Goal: Task Accomplishment & Management: Use online tool/utility

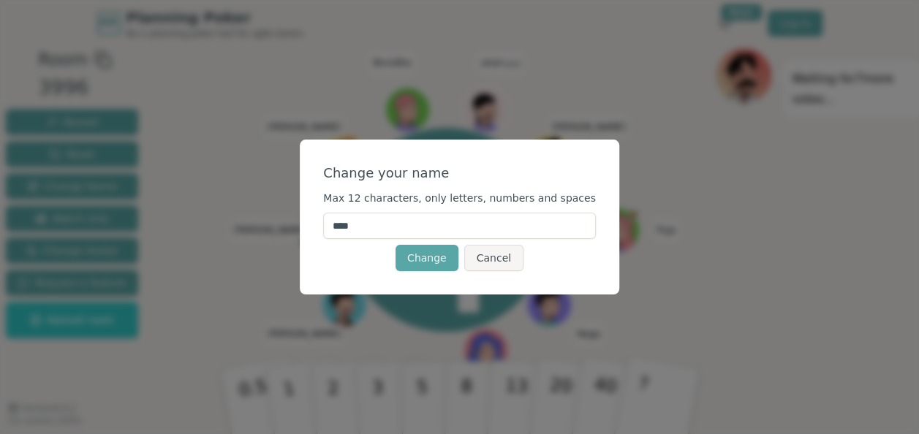
click at [431, 227] on input "****" at bounding box center [459, 226] width 273 height 26
type input "******"
click at [431, 260] on button "Change" at bounding box center [426, 258] width 63 height 26
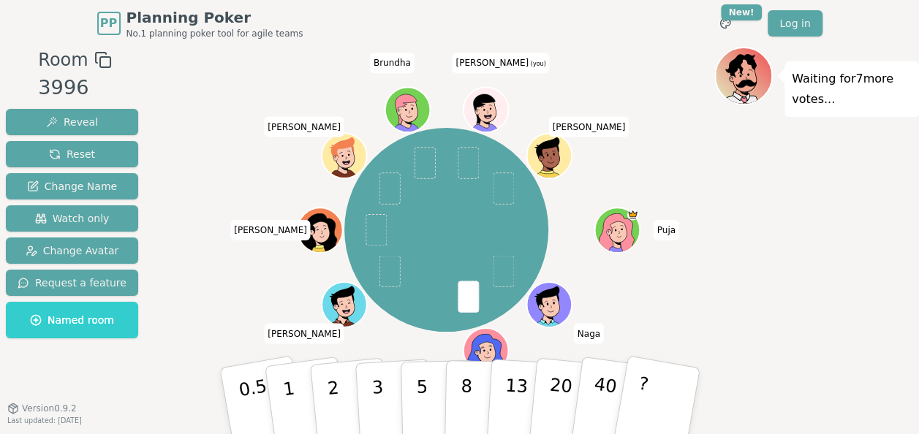
scroll to position [15, 0]
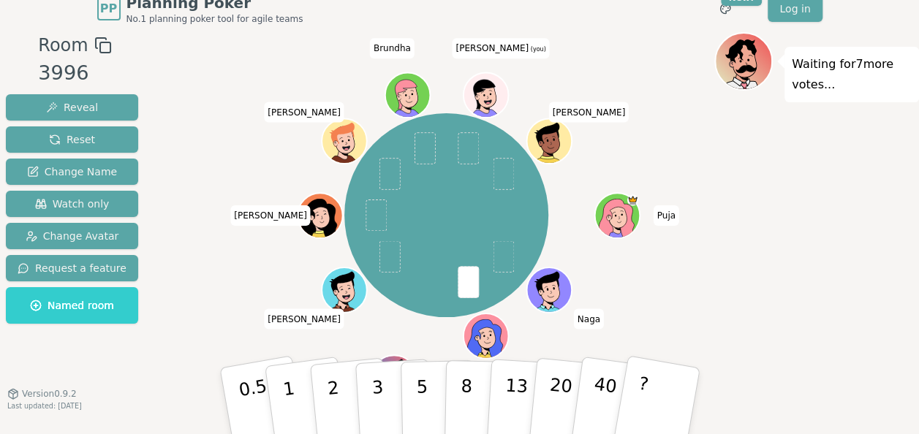
click at [477, 99] on icon at bounding box center [488, 101] width 22 height 7
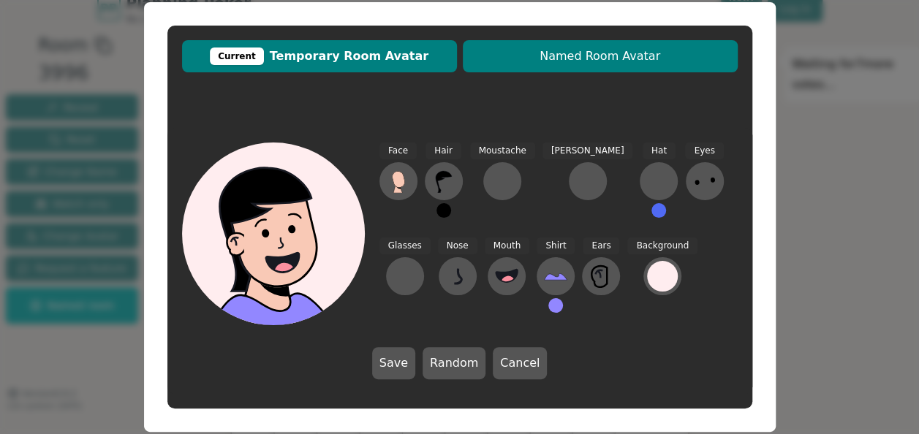
click at [561, 50] on span "Named Room Avatar" at bounding box center [600, 57] width 260 height 18
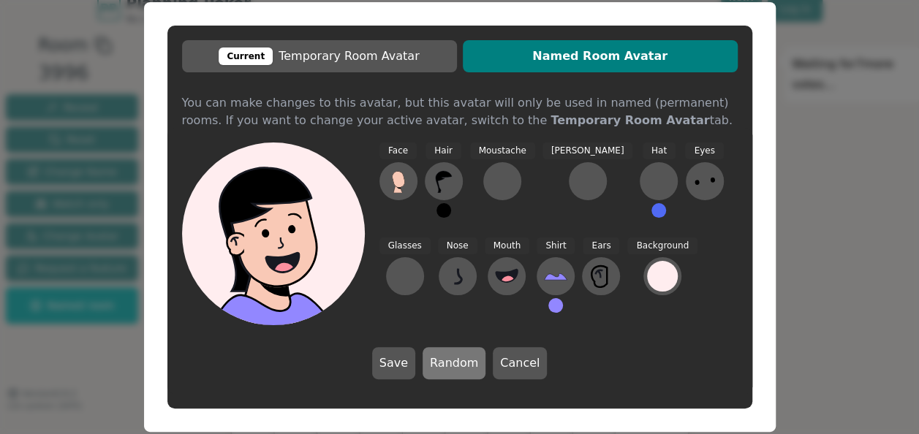
click at [447, 357] on button "Random" at bounding box center [453, 363] width 63 height 32
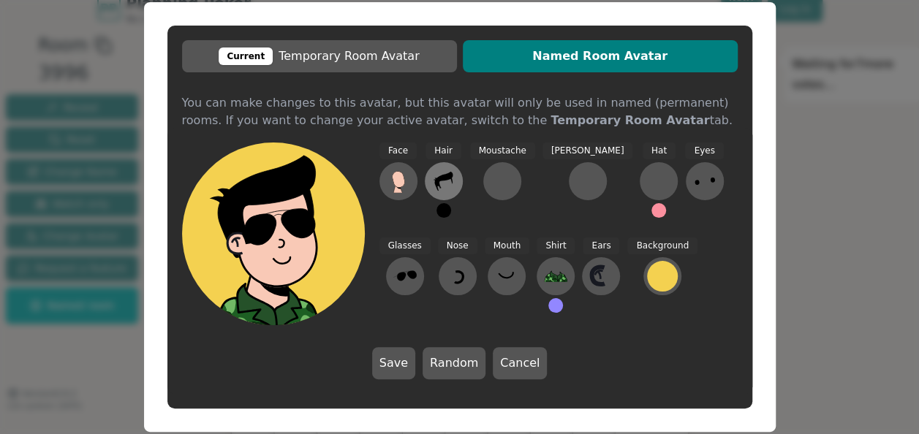
click at [447, 166] on button at bounding box center [444, 181] width 38 height 38
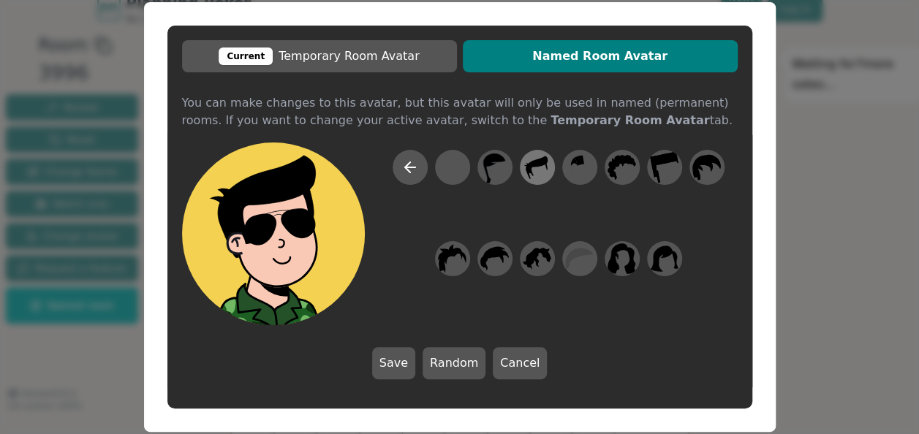
click at [536, 170] on icon at bounding box center [537, 167] width 29 height 33
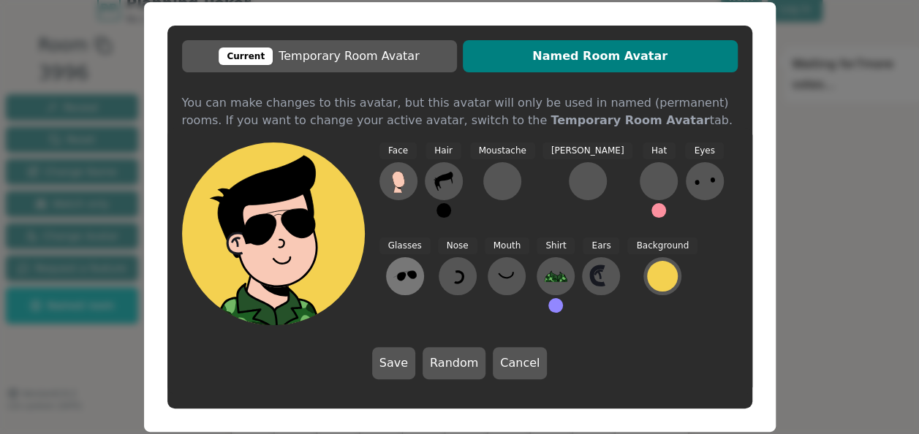
click at [417, 265] on icon at bounding box center [404, 276] width 23 height 23
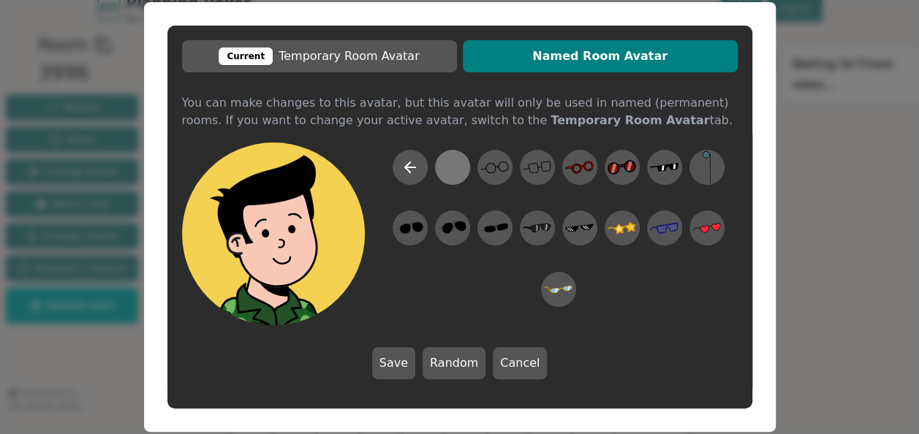
click at [446, 172] on div at bounding box center [452, 167] width 29 height 33
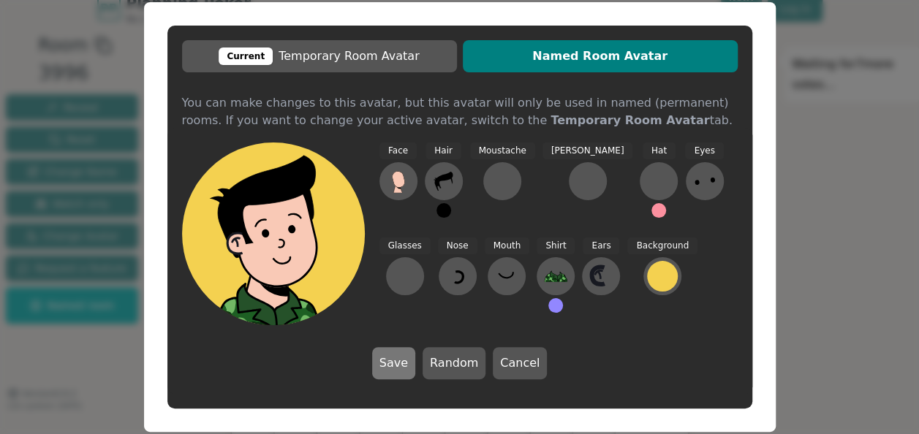
click at [406, 364] on button "Save" at bounding box center [393, 363] width 43 height 32
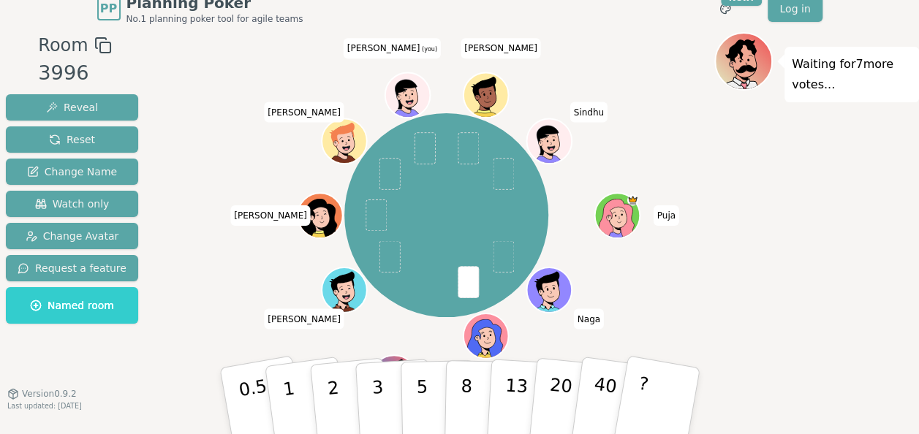
click at [398, 88] on icon at bounding box center [406, 93] width 22 height 29
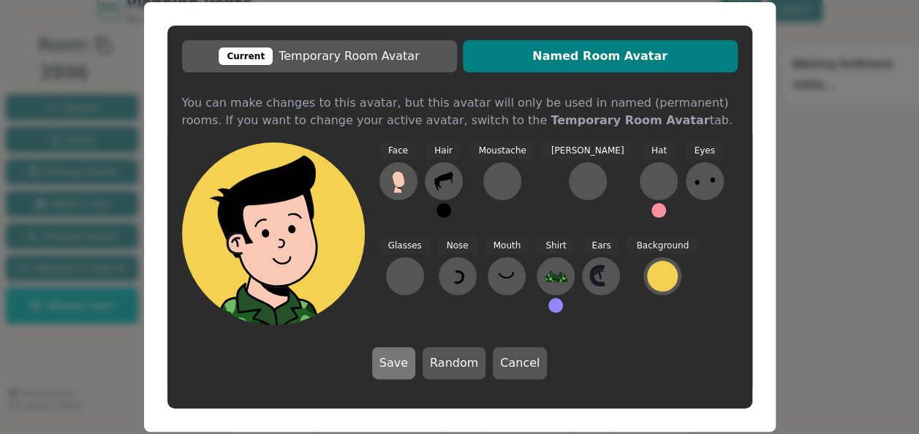
click at [390, 363] on button "Save" at bounding box center [393, 363] width 43 height 32
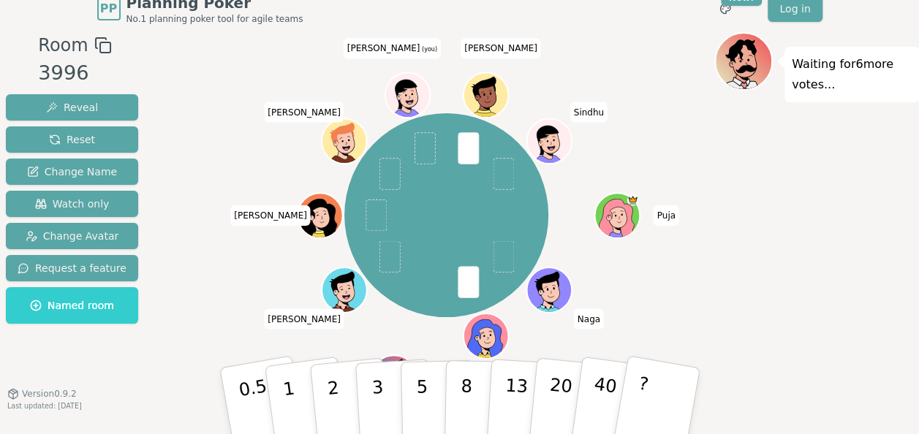
click at [618, 102] on div "[PERSON_NAME] [PERSON_NAME] [PERSON_NAME] [PERSON_NAME] [PERSON_NAME] (you) [PE…" at bounding box center [446, 215] width 536 height 314
click at [405, 89] on icon at bounding box center [408, 91] width 35 height 5
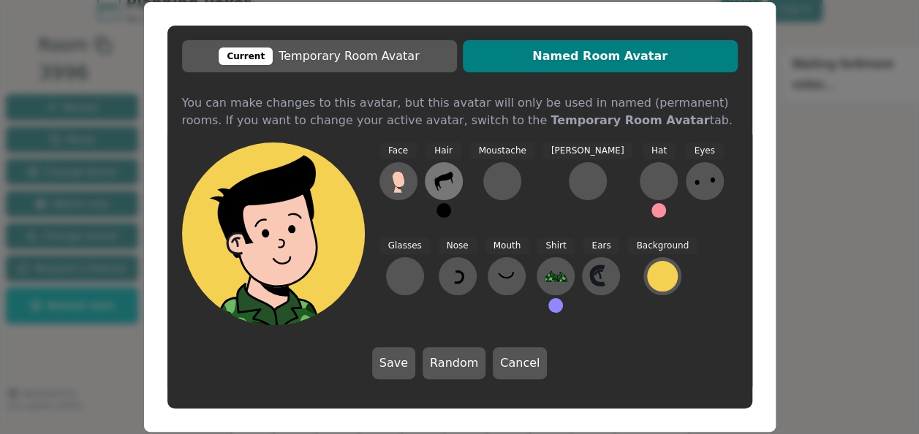
click at [446, 188] on icon at bounding box center [443, 181] width 23 height 23
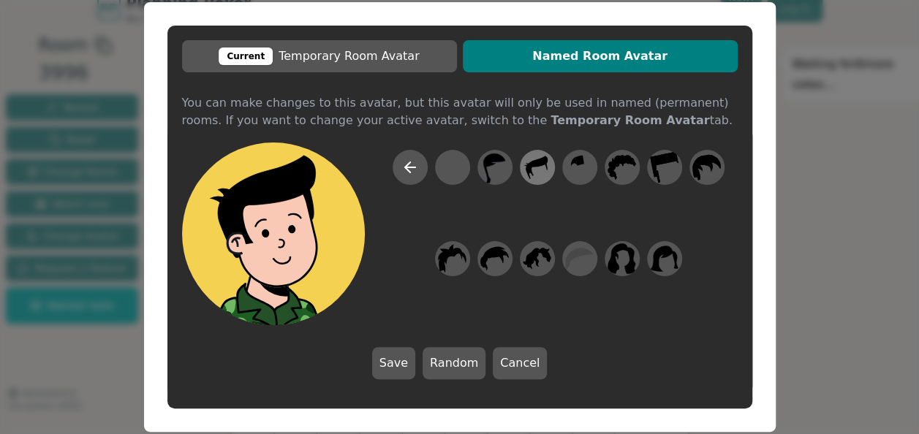
click at [538, 162] on icon at bounding box center [537, 167] width 22 height 23
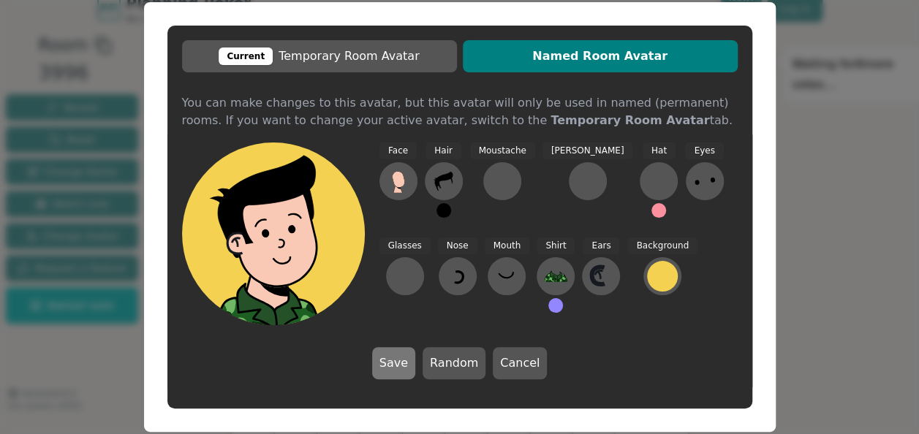
click at [398, 375] on button "Save" at bounding box center [393, 363] width 43 height 32
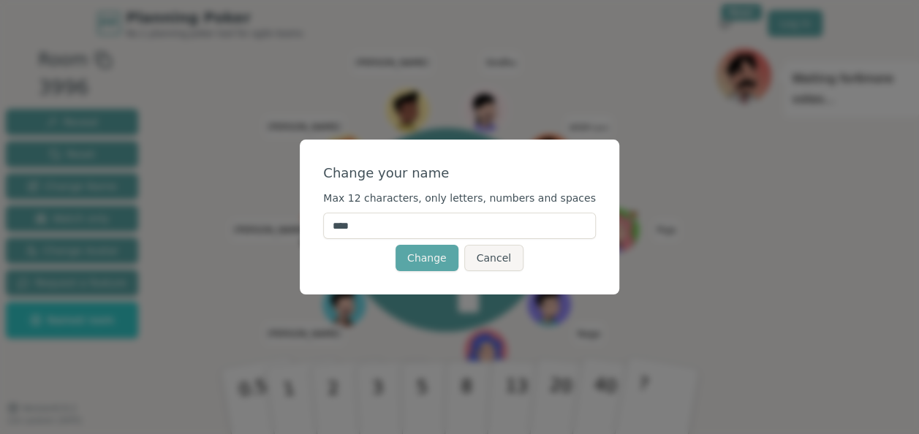
click at [430, 227] on input "****" at bounding box center [459, 226] width 273 height 26
type input "******"
click at [442, 252] on button "Change" at bounding box center [426, 258] width 63 height 26
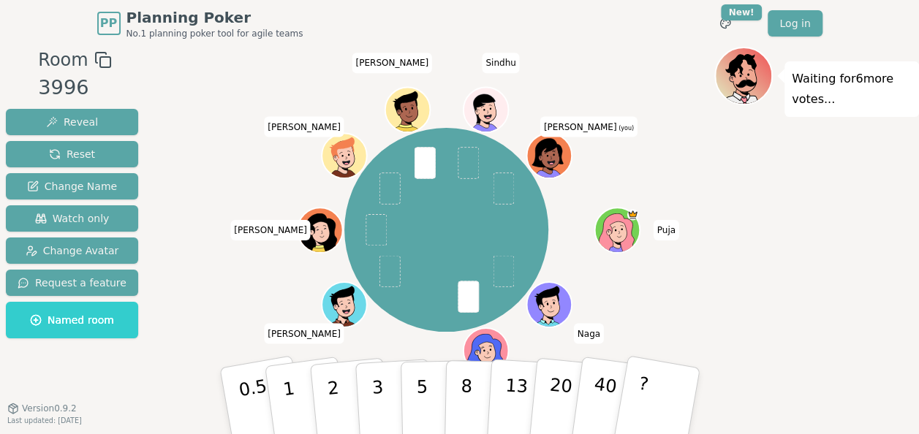
click at [557, 150] on icon at bounding box center [550, 152] width 35 height 5
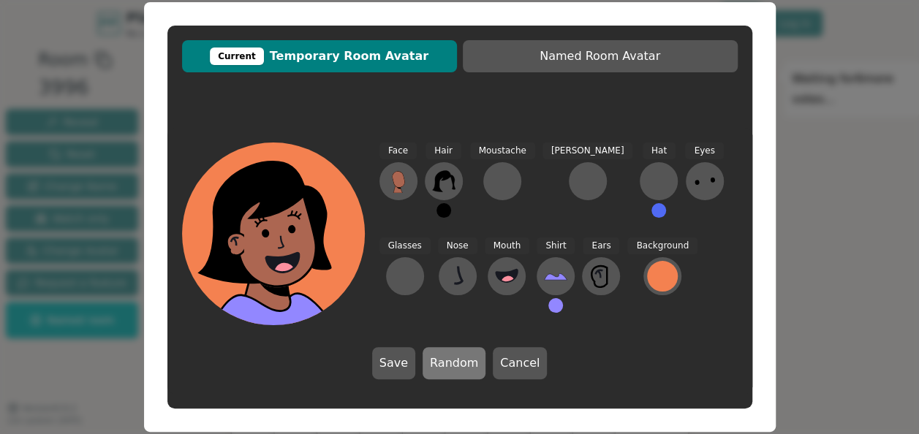
click at [449, 357] on button "Random" at bounding box center [453, 363] width 63 height 32
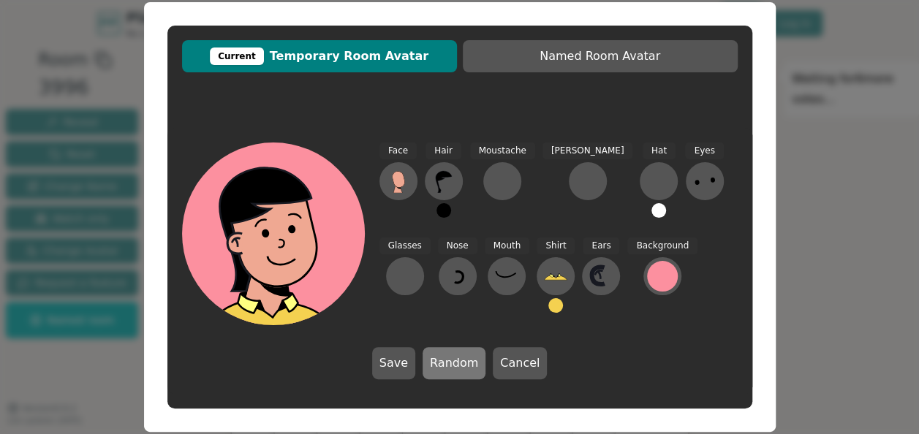
click at [469, 363] on button "Random" at bounding box center [453, 363] width 63 height 32
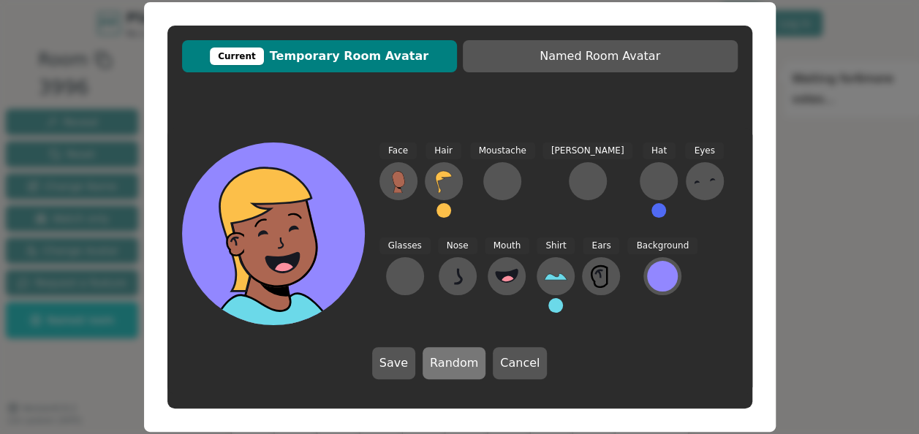
click at [469, 363] on button "Random" at bounding box center [453, 363] width 63 height 32
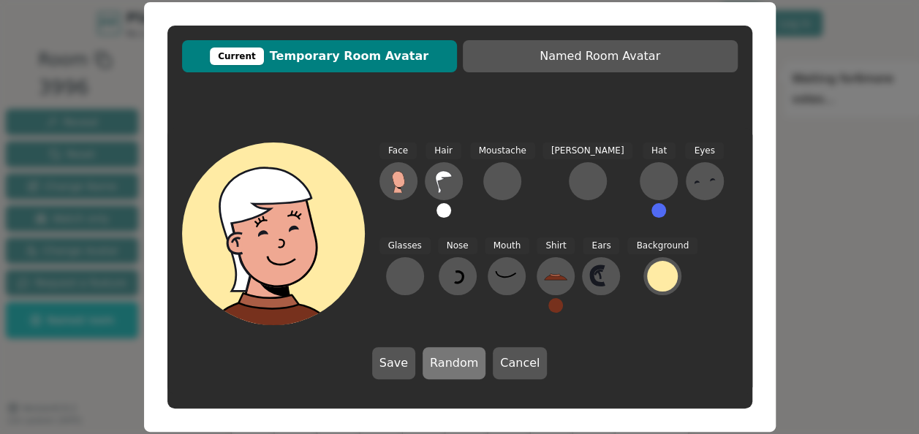
click at [469, 363] on button "Random" at bounding box center [453, 363] width 63 height 32
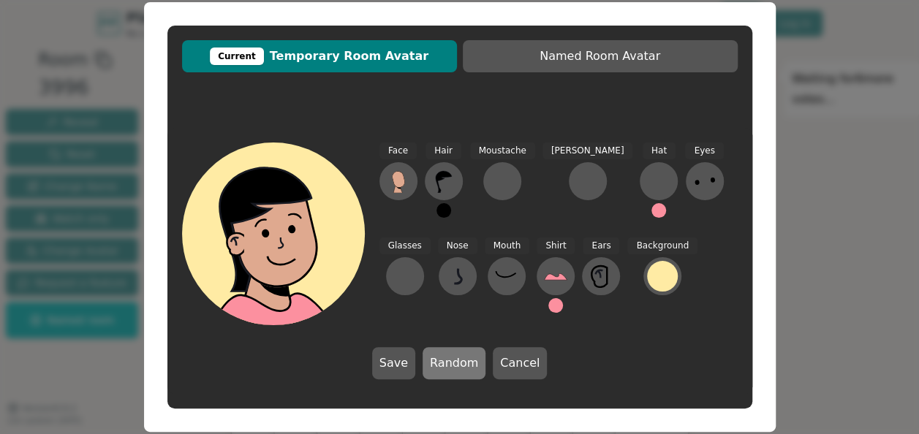
click at [469, 363] on button "Random" at bounding box center [453, 363] width 63 height 32
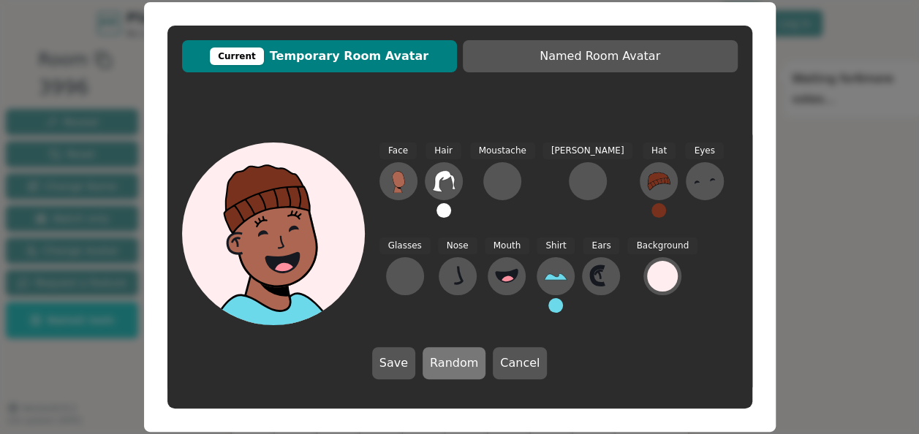
click at [469, 363] on button "Random" at bounding box center [453, 363] width 63 height 32
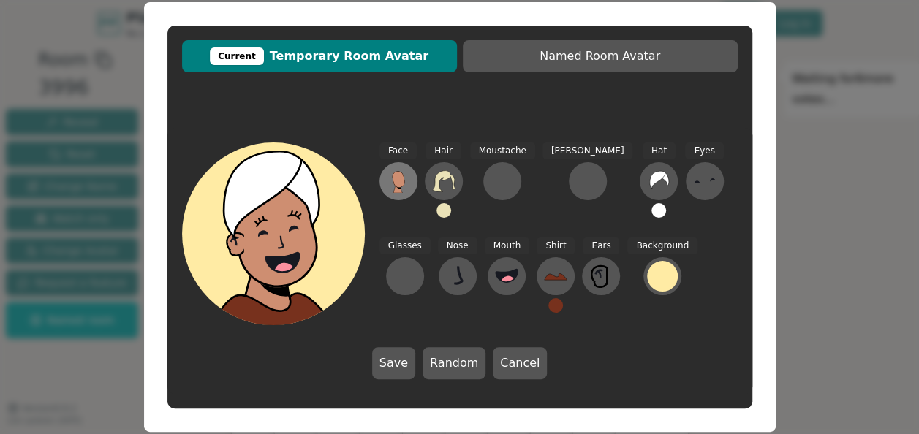
click at [387, 173] on icon at bounding box center [398, 181] width 23 height 23
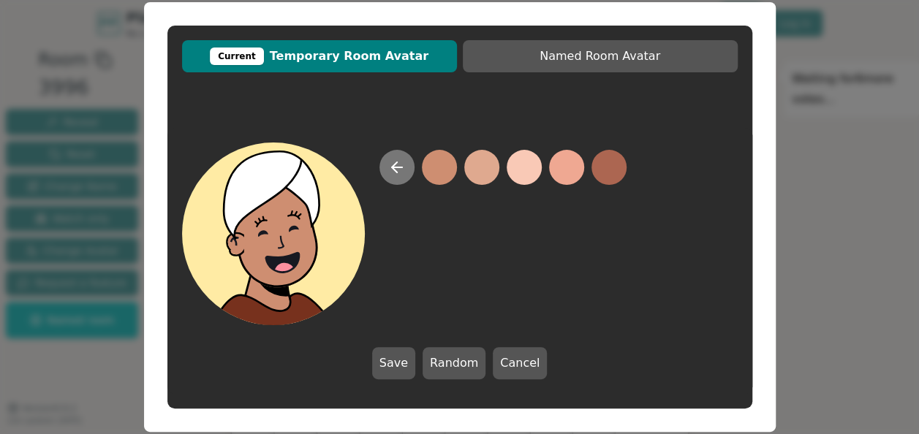
click at [395, 172] on icon at bounding box center [394, 167] width 5 height 10
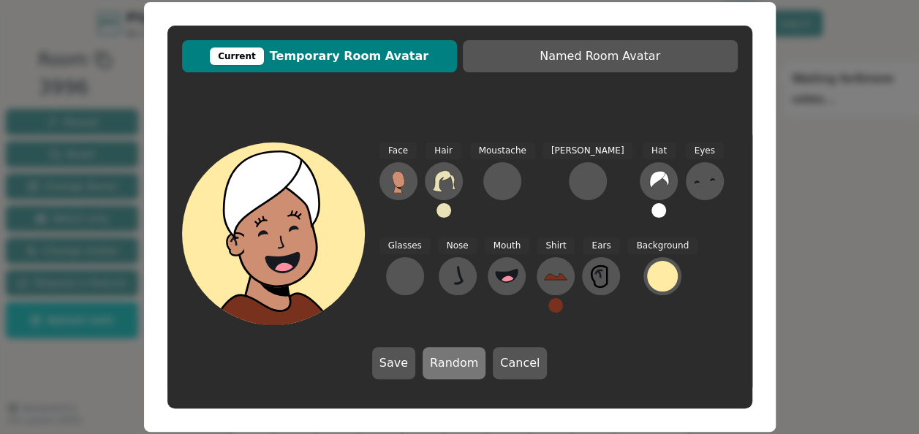
click at [453, 356] on button "Random" at bounding box center [453, 363] width 63 height 32
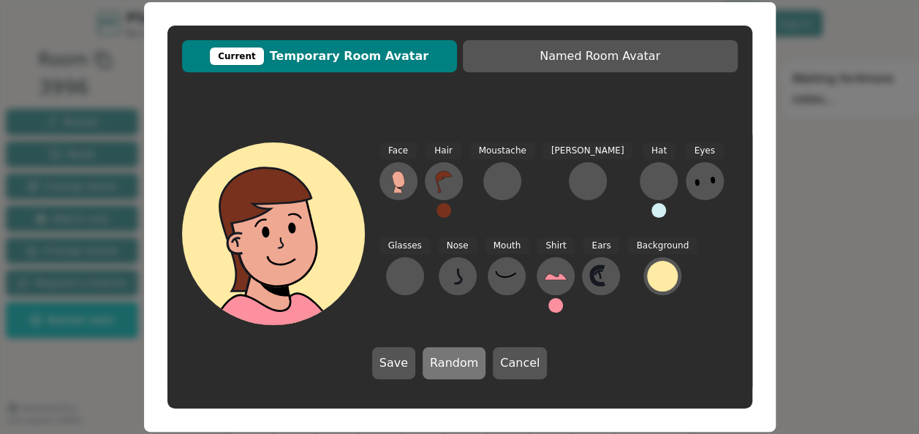
click at [445, 351] on button "Random" at bounding box center [453, 363] width 63 height 32
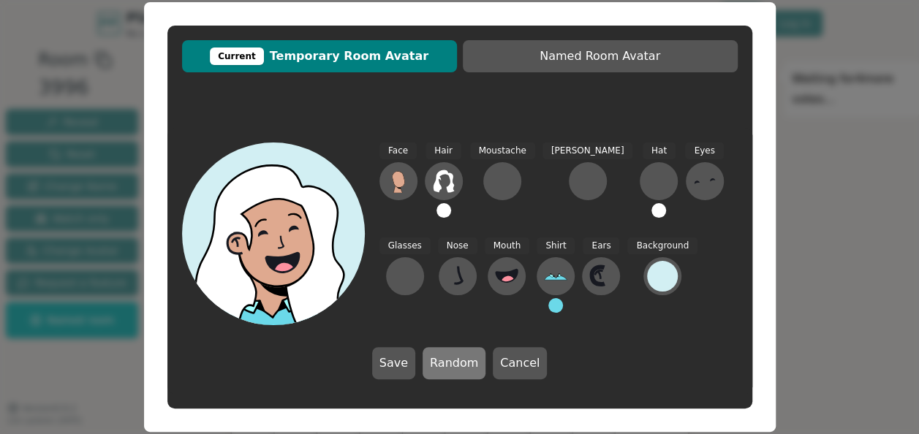
click at [481, 364] on button "Random" at bounding box center [453, 363] width 63 height 32
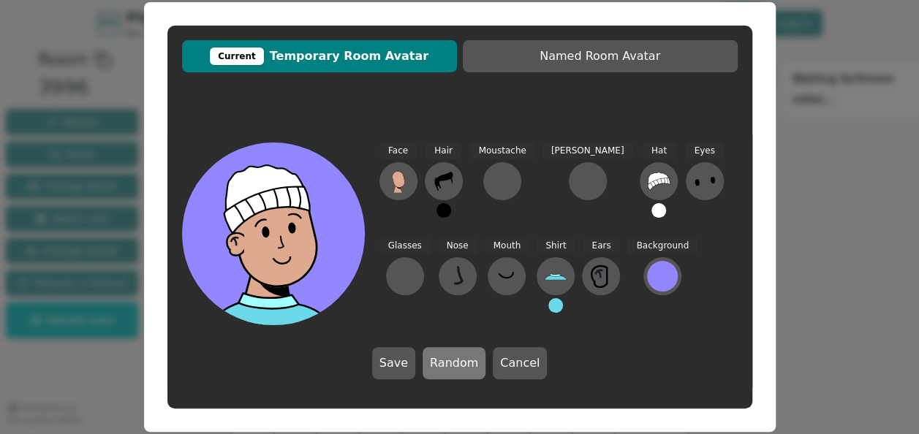
click at [475, 366] on button "Random" at bounding box center [453, 363] width 63 height 32
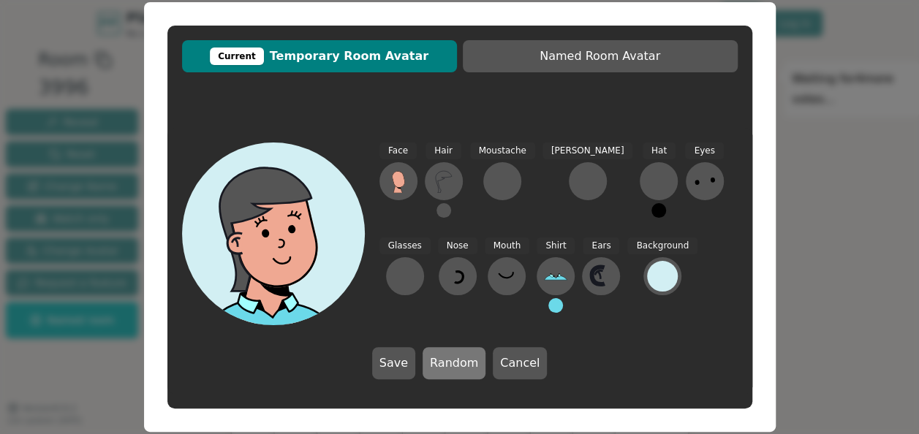
click at [475, 366] on button "Random" at bounding box center [453, 363] width 63 height 32
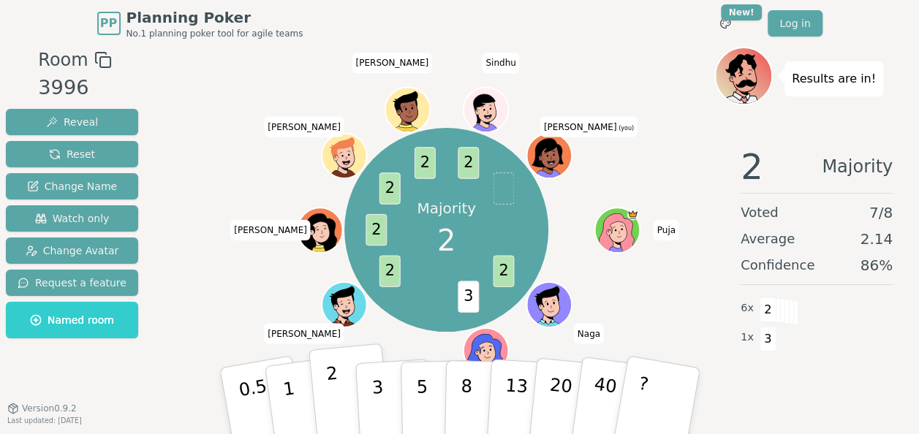
click at [345, 389] on button "2" at bounding box center [349, 402] width 83 height 116
click at [553, 142] on icon at bounding box center [546, 152] width 31 height 29
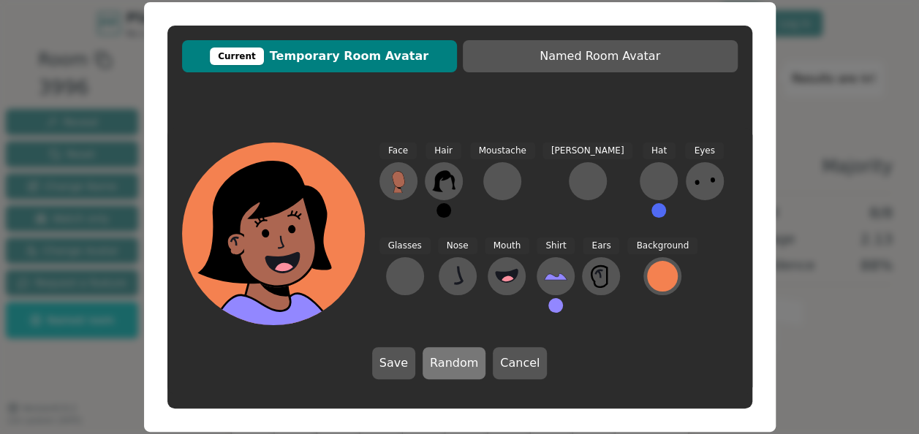
click at [453, 347] on button "Random" at bounding box center [453, 363] width 63 height 32
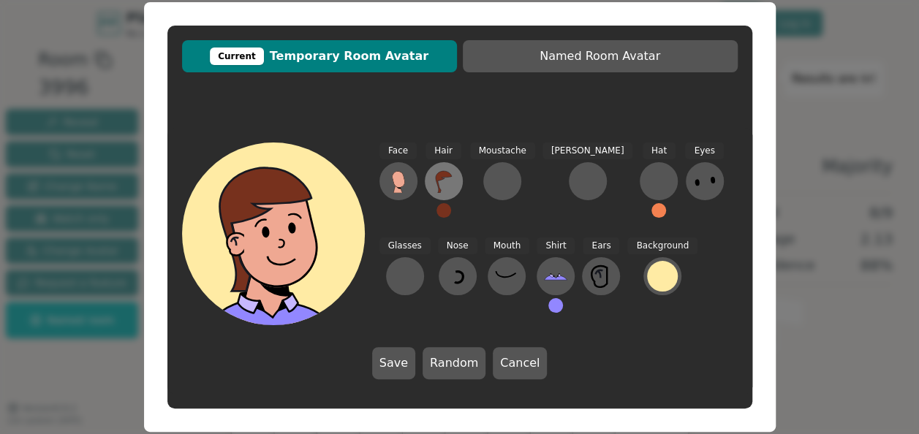
click at [450, 181] on icon at bounding box center [443, 181] width 23 height 23
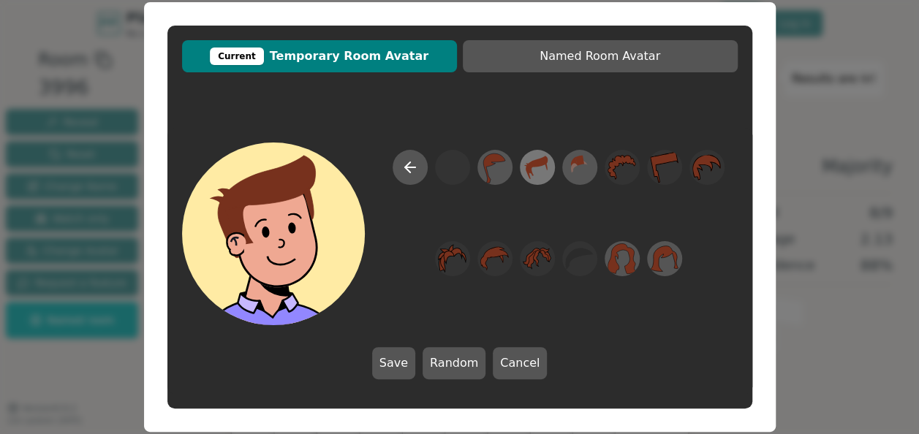
click at [540, 167] on icon at bounding box center [537, 167] width 29 height 33
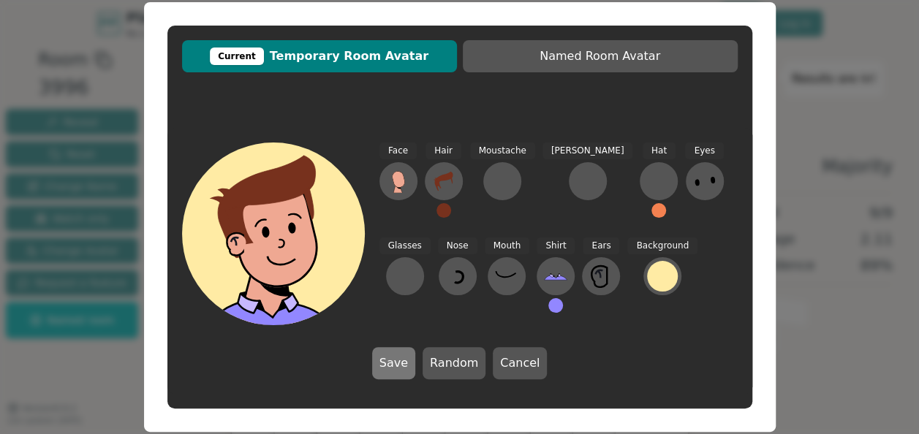
click at [389, 371] on button "Save" at bounding box center [393, 363] width 43 height 32
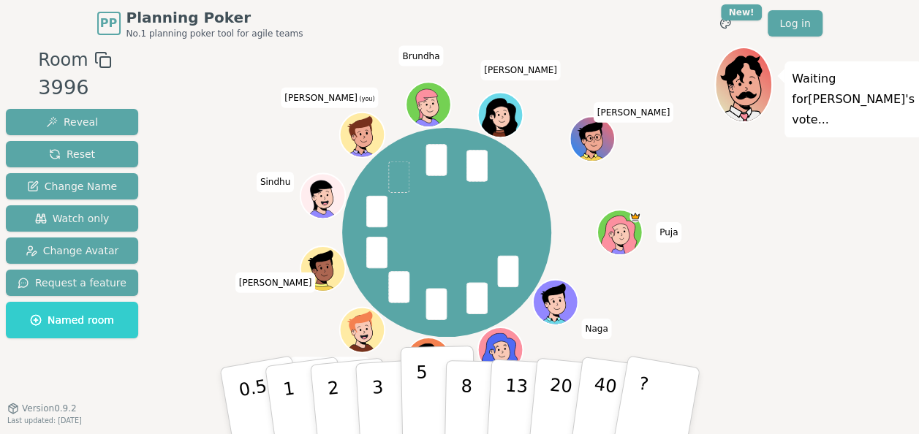
click at [409, 398] on button "5" at bounding box center [437, 401] width 75 height 111
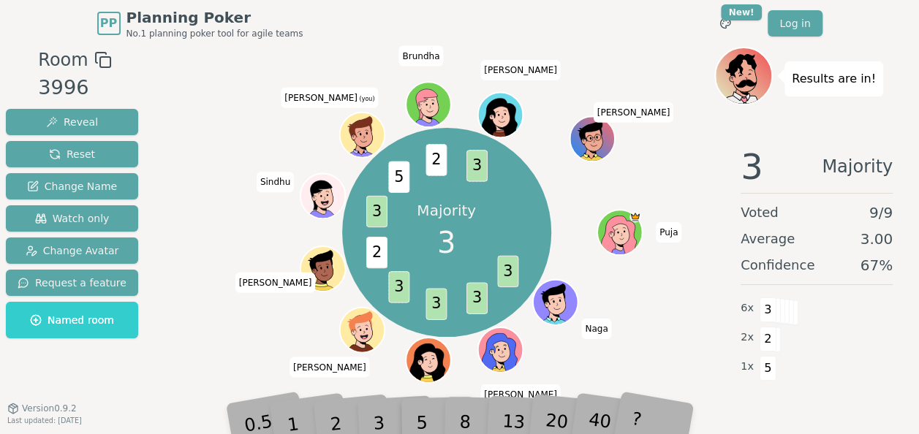
click at [382, 410] on div "3" at bounding box center [394, 400] width 47 height 53
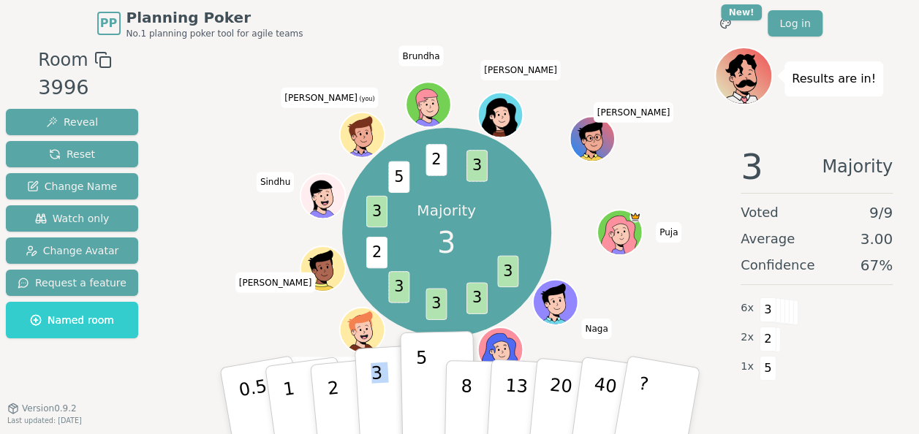
click at [382, 410] on button "3" at bounding box center [394, 401] width 80 height 114
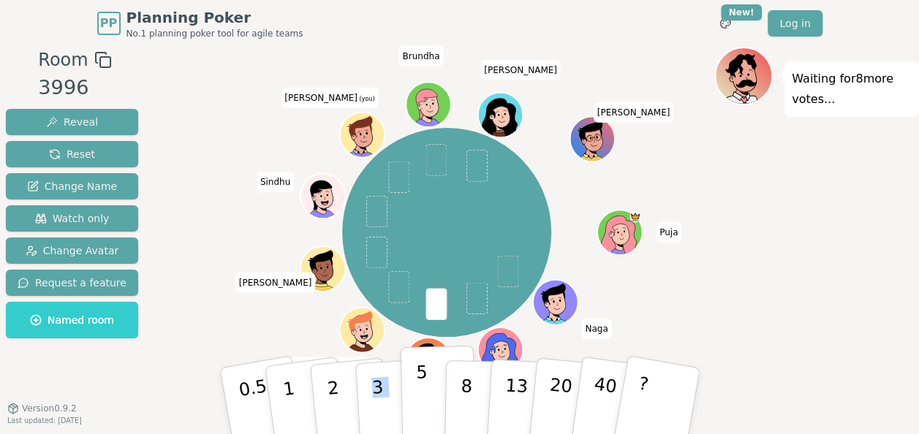
click at [416, 409] on p "5" at bounding box center [421, 401] width 12 height 79
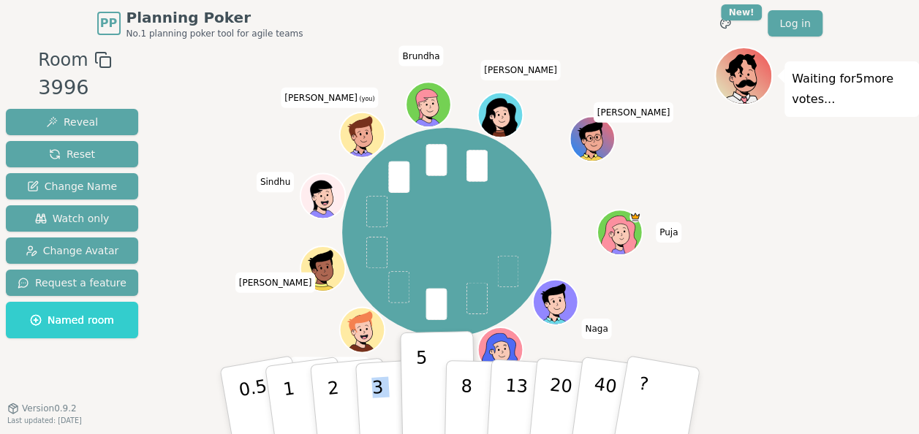
click at [186, 278] on div "Puja Naga Thomas Richa Himank Musleh Sindhu Salman (you) Brundha Ana Ankesh" at bounding box center [446, 232] width 536 height 319
